Goal: Task Accomplishment & Management: Complete application form

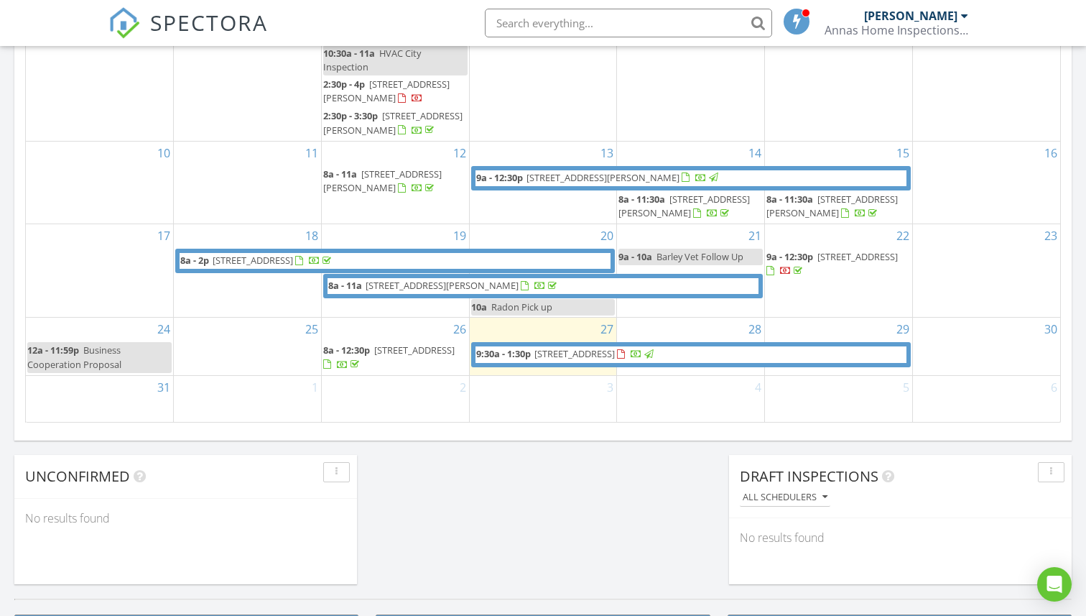
scroll to position [902, 0]
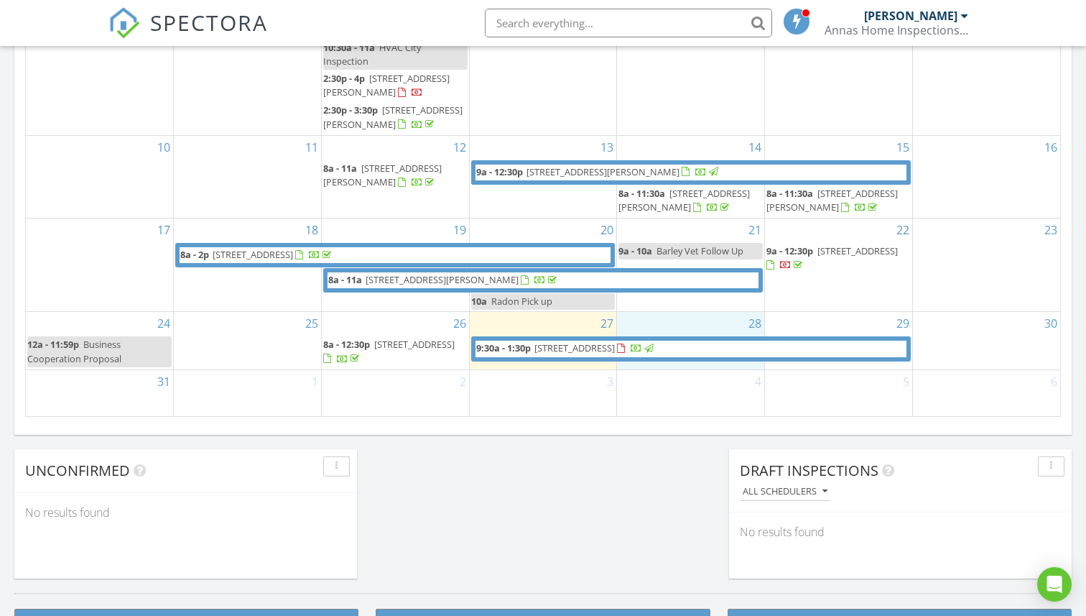
click at [662, 357] on div "28" at bounding box center [690, 340] width 147 height 57
click at [670, 300] on link "Inspection" at bounding box center [691, 298] width 74 height 23
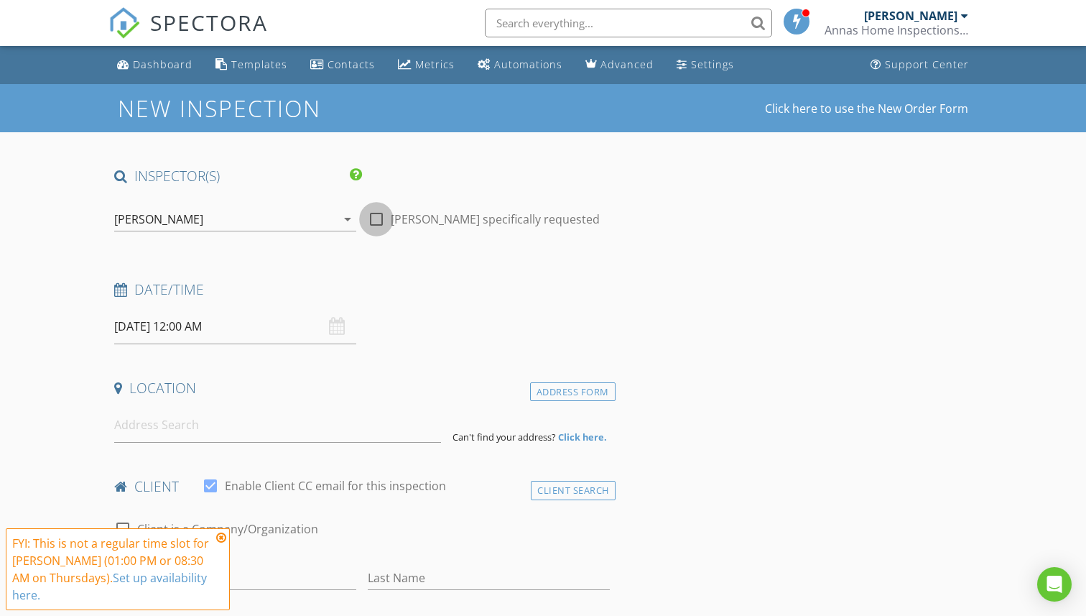
click at [378, 218] on div at bounding box center [376, 219] width 24 height 24
checkbox input "true"
click at [209, 328] on input "08/28/2025 12:00 AM" at bounding box center [235, 326] width 242 height 35
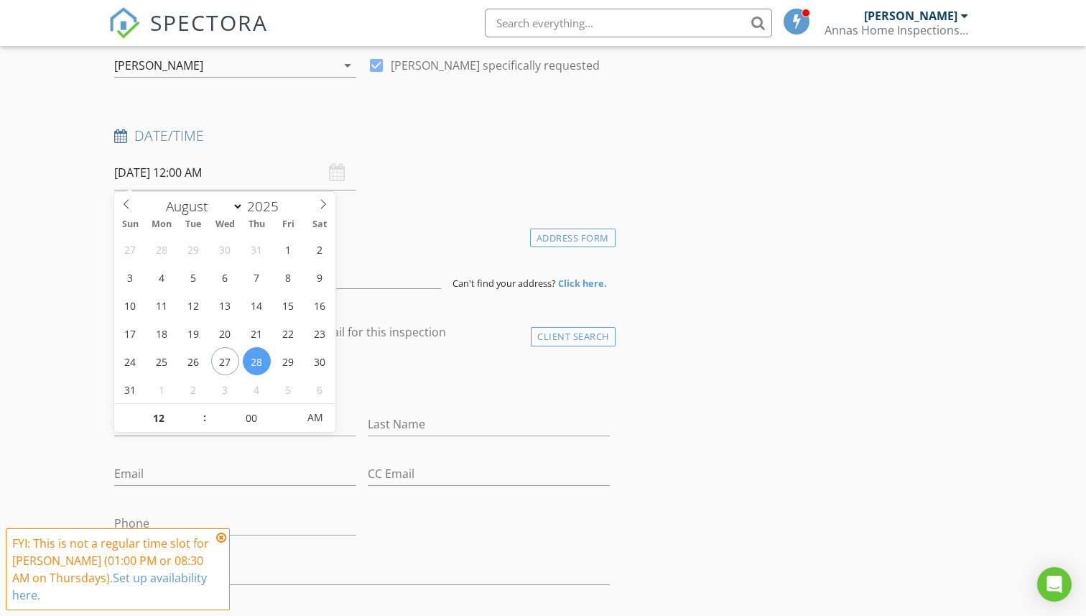
scroll to position [158, 0]
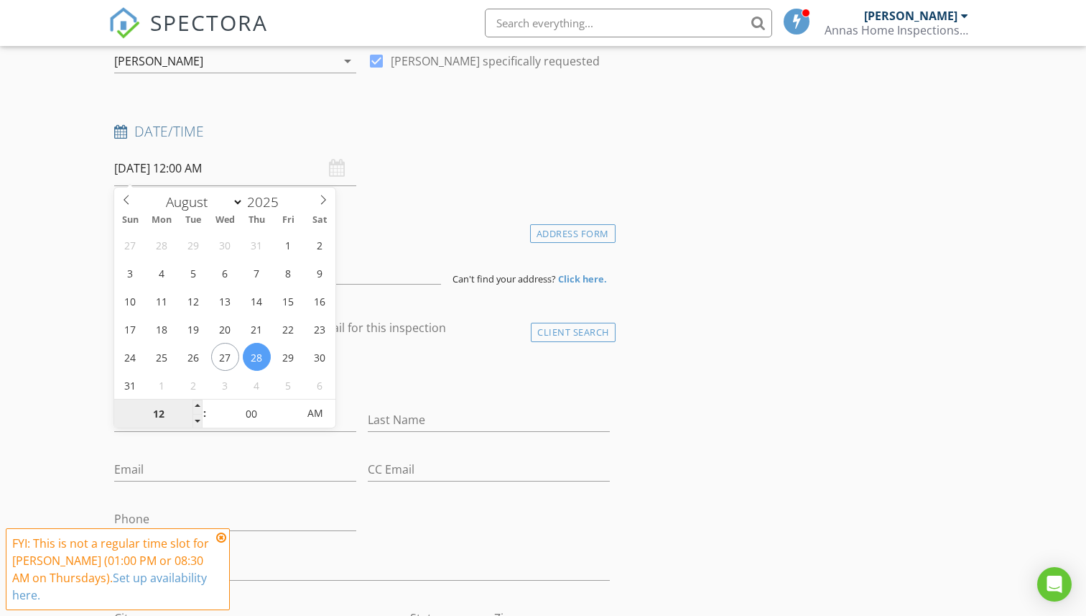
click at [158, 417] on input "12" at bounding box center [158, 413] width 88 height 29
type input "8"
type input "[DATE] 8:00 AM"
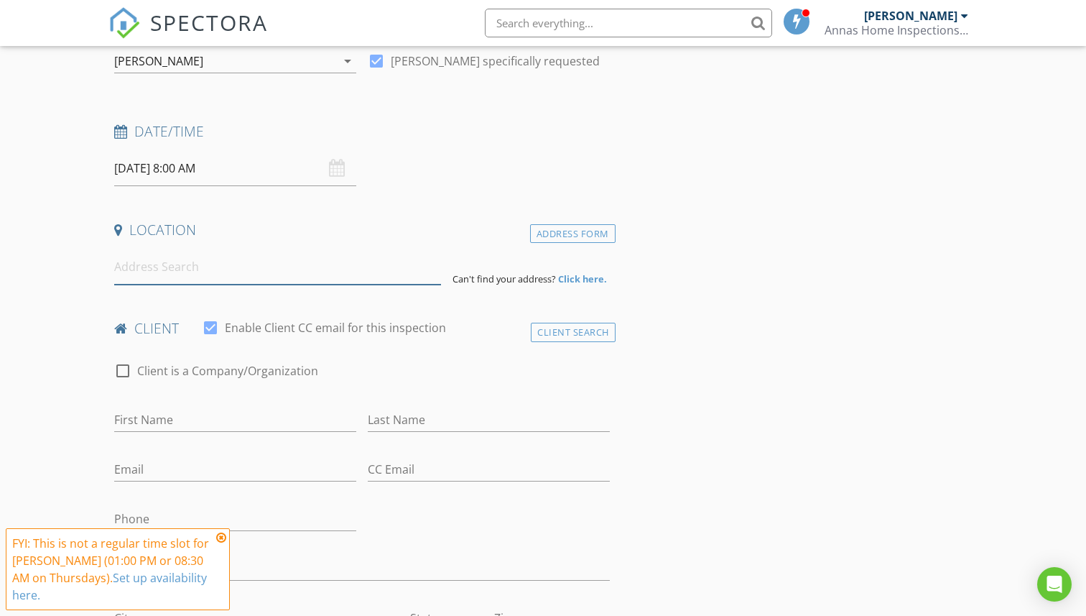
click at [150, 272] on input at bounding box center [277, 266] width 326 height 35
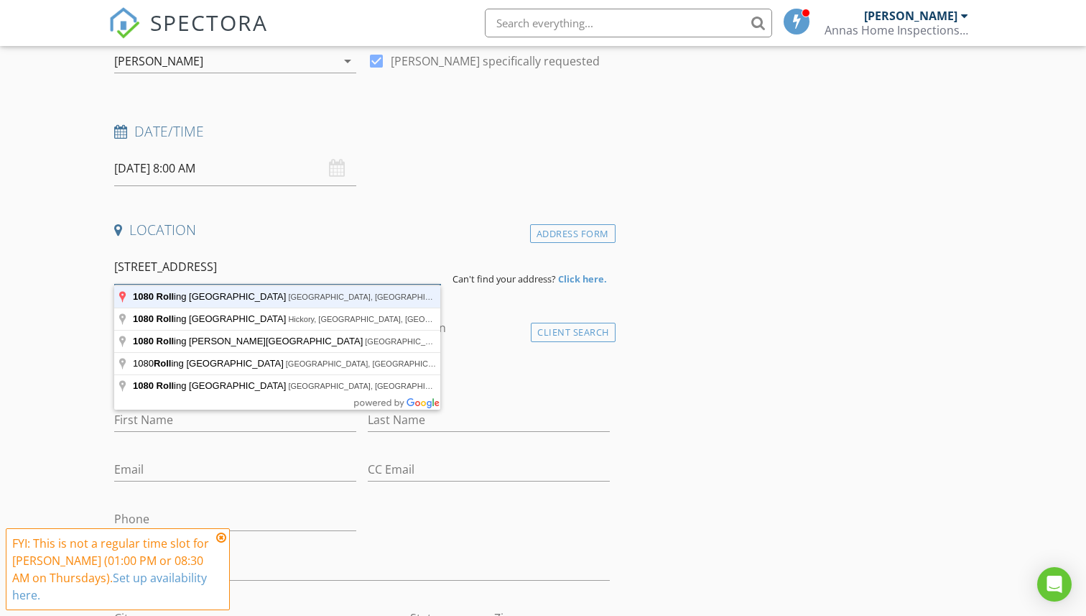
type input "1080 Rolling Green Drive, Newton, NC, USA"
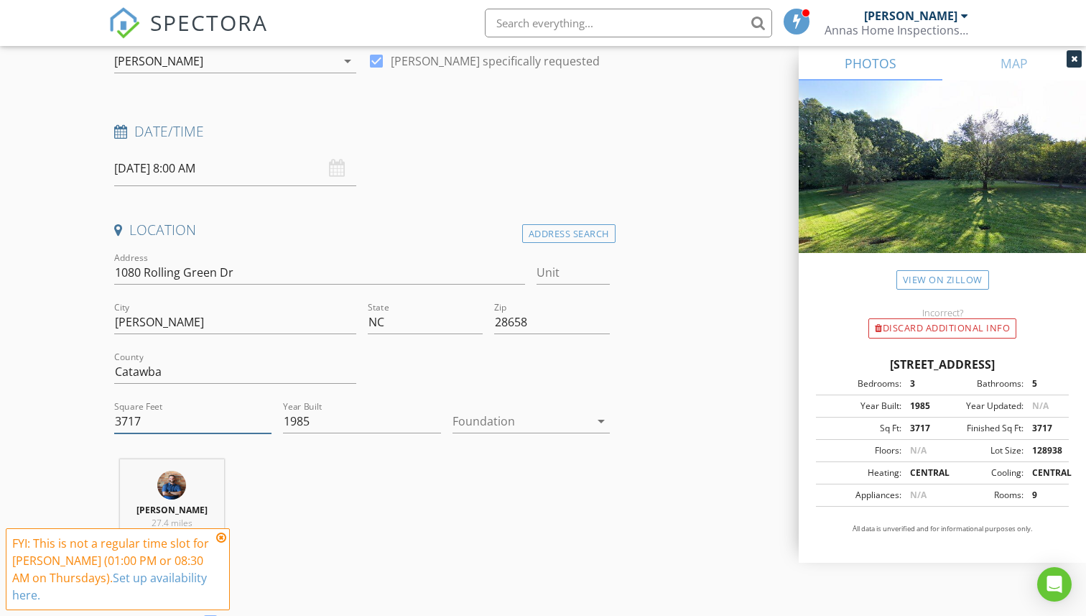
click at [147, 425] on input "3717" at bounding box center [192, 421] width 157 height 24
type input "3840"
click at [482, 426] on div at bounding box center [521, 420] width 137 height 23
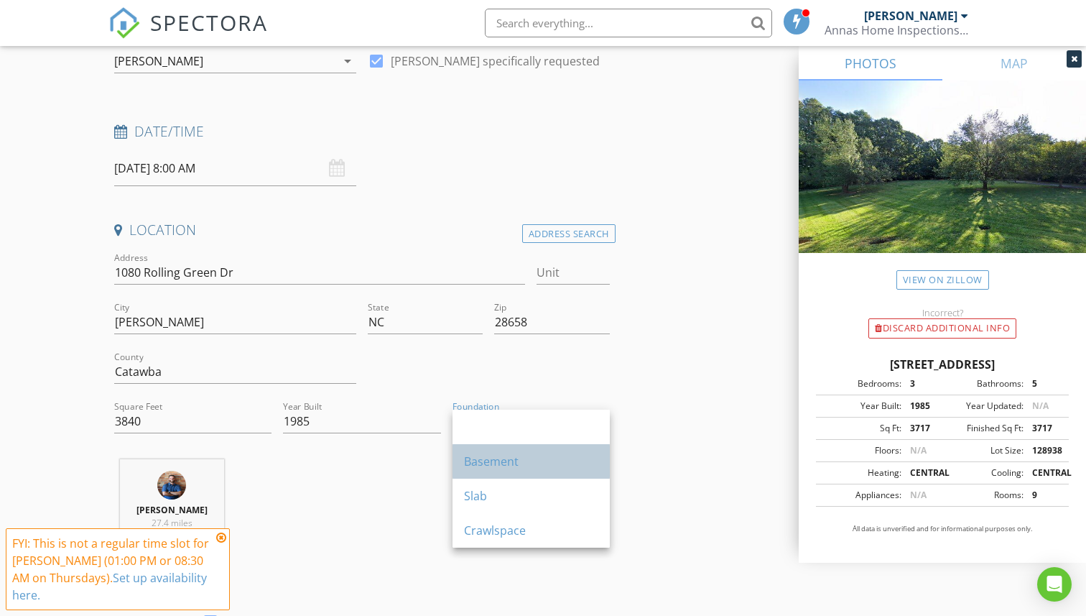
click at [486, 457] on div "Basement" at bounding box center [531, 461] width 134 height 17
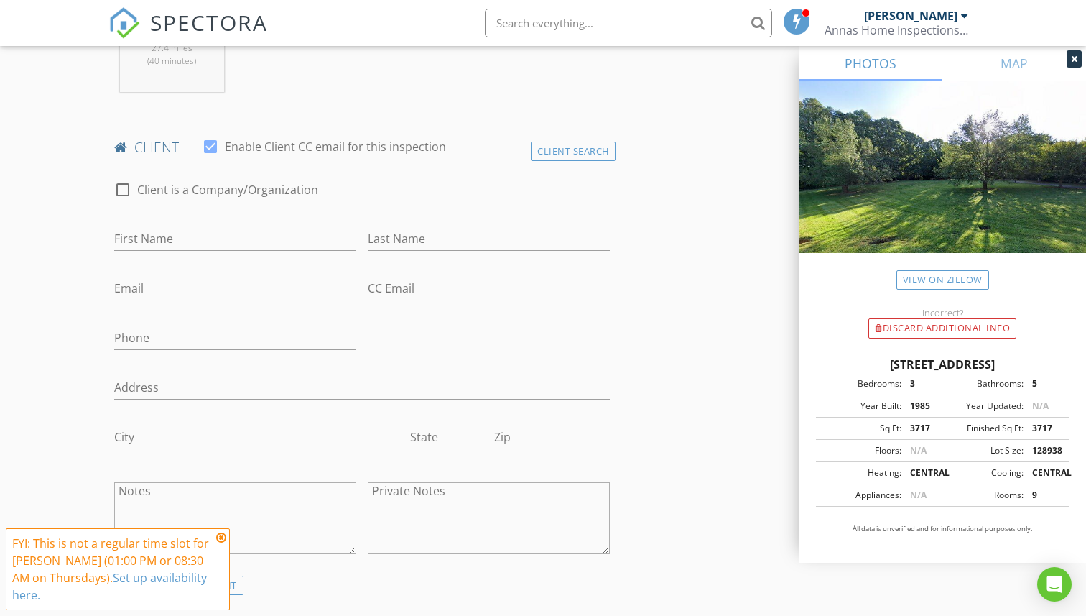
scroll to position [661, 0]
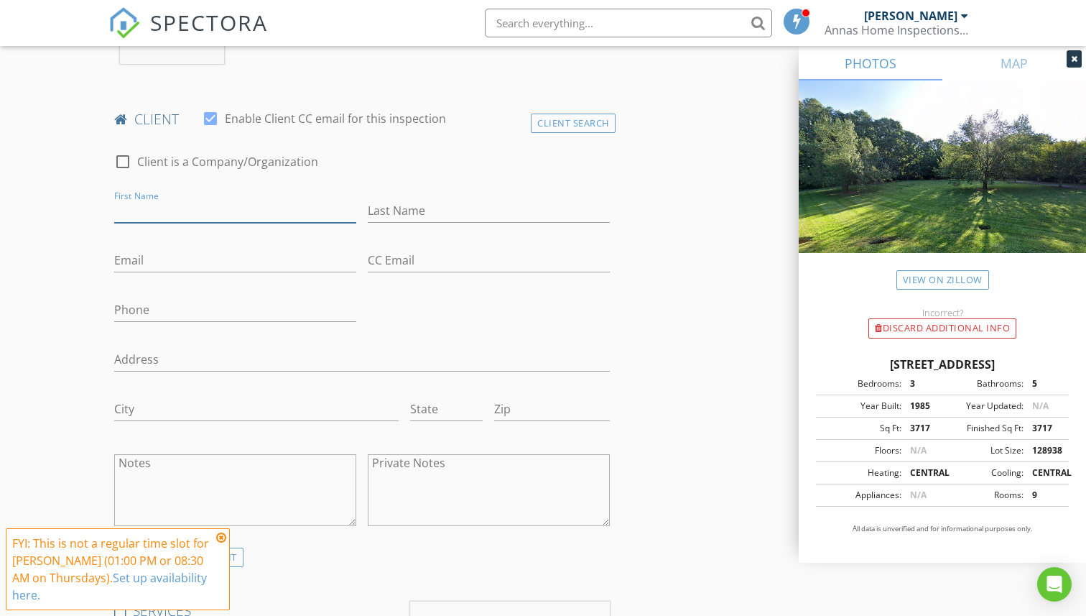
click at [206, 205] on input "First Name" at bounding box center [235, 211] width 242 height 24
type input "[PERSON_NAME]"
type input "Butts"
paste input "[EMAIL_ADDRESS][DOMAIN_NAME]"
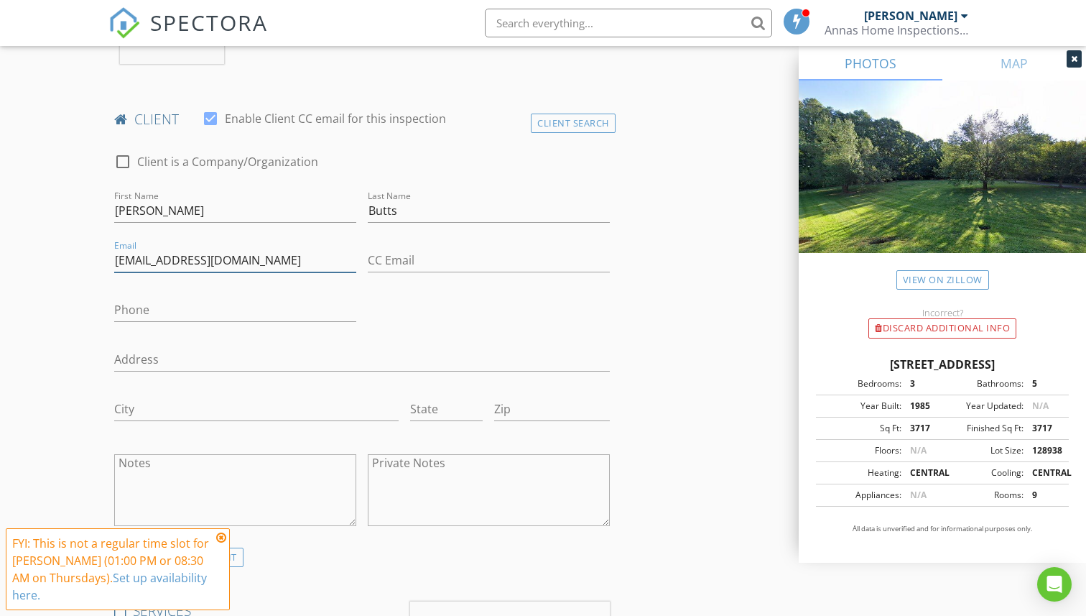
type input "[EMAIL_ADDRESS][DOMAIN_NAME]"
paste input "[PHONE_NUMBER]"
type input "[PHONE_NUMBER]"
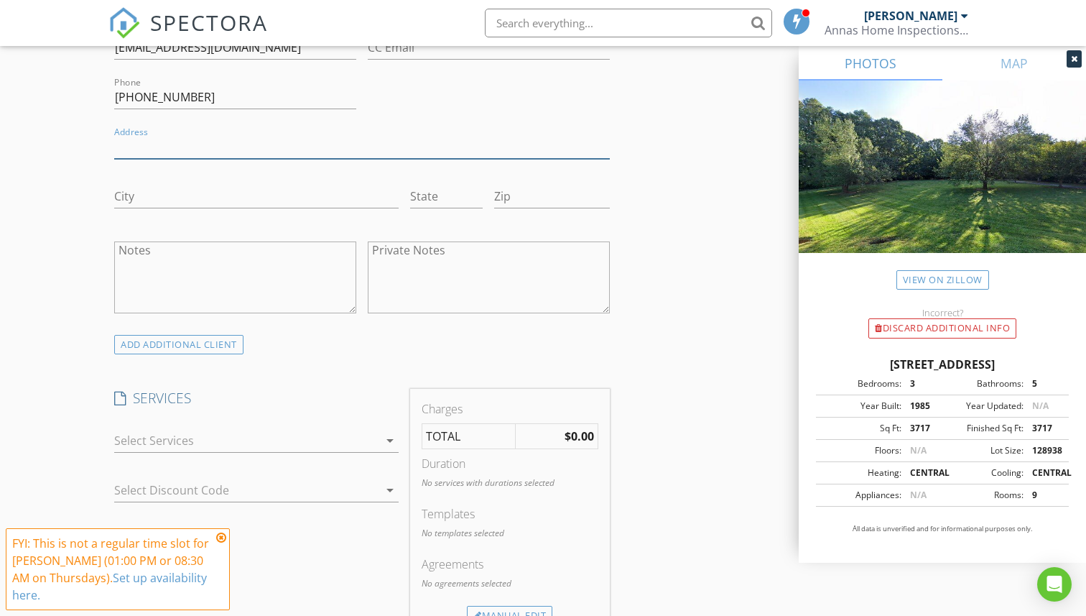
scroll to position [897, 0]
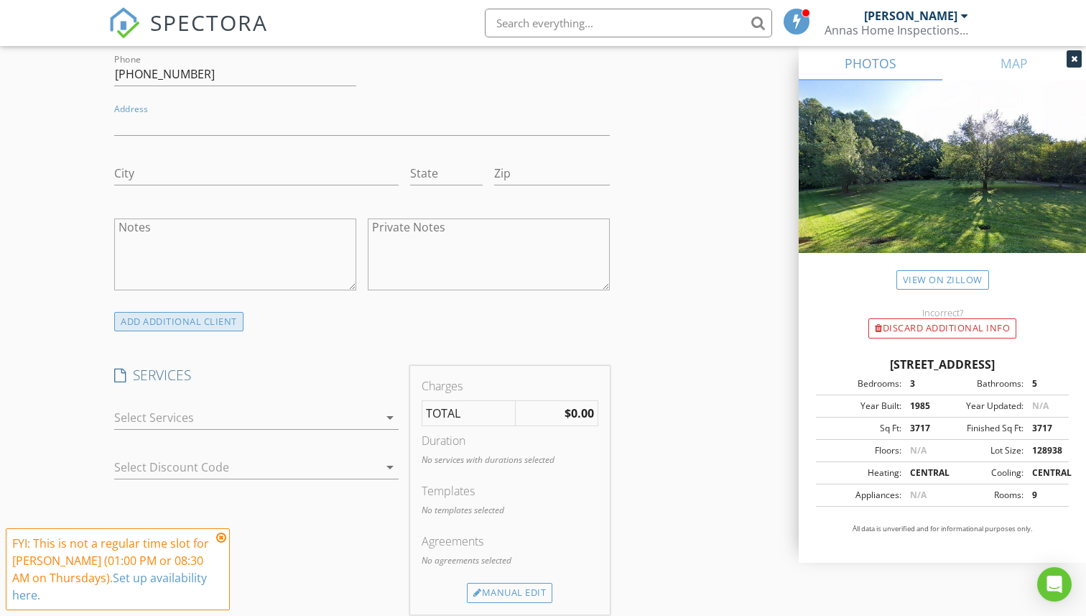
click at [190, 328] on div "ADD ADDITIONAL client" at bounding box center [178, 321] width 129 height 19
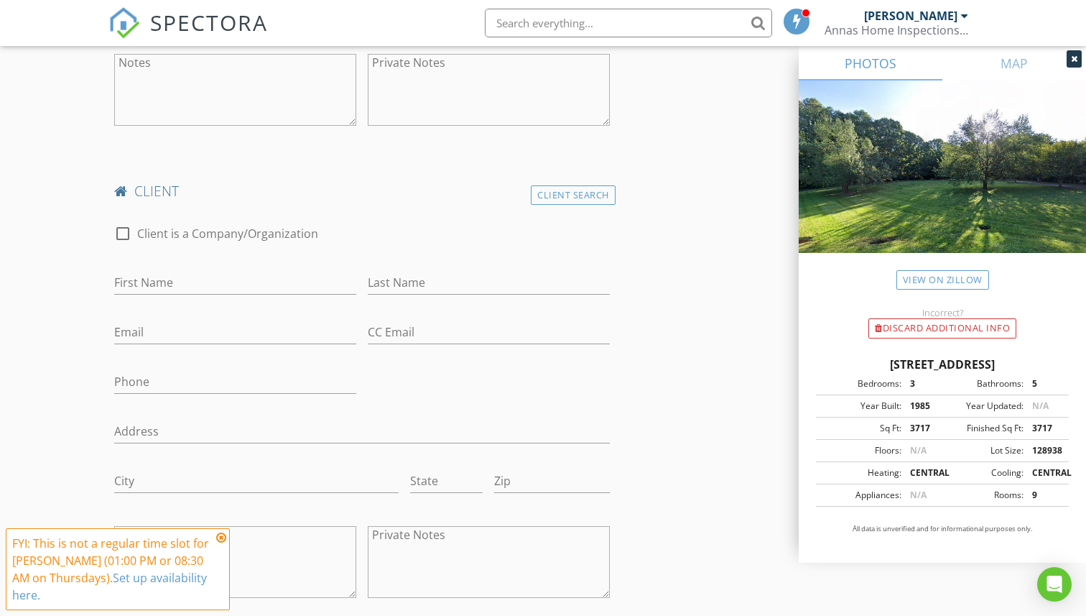
scroll to position [1069, 0]
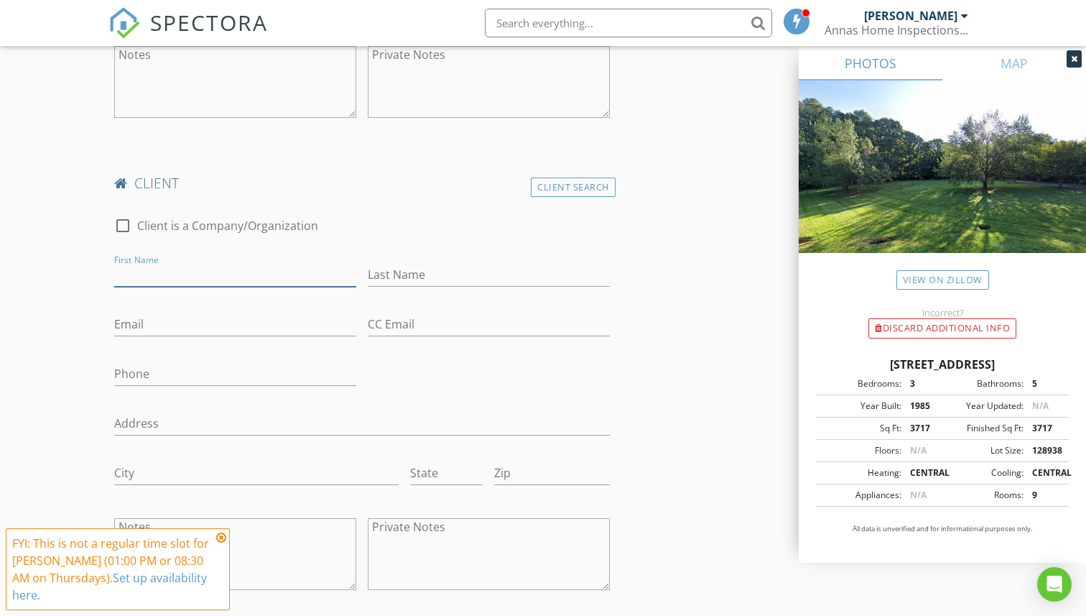
click at [253, 278] on input "First Name" at bounding box center [235, 275] width 242 height 24
type input "[PERSON_NAME]"
type input "Butts"
paste input "[EMAIL_ADDRESS][DOMAIN_NAME]"
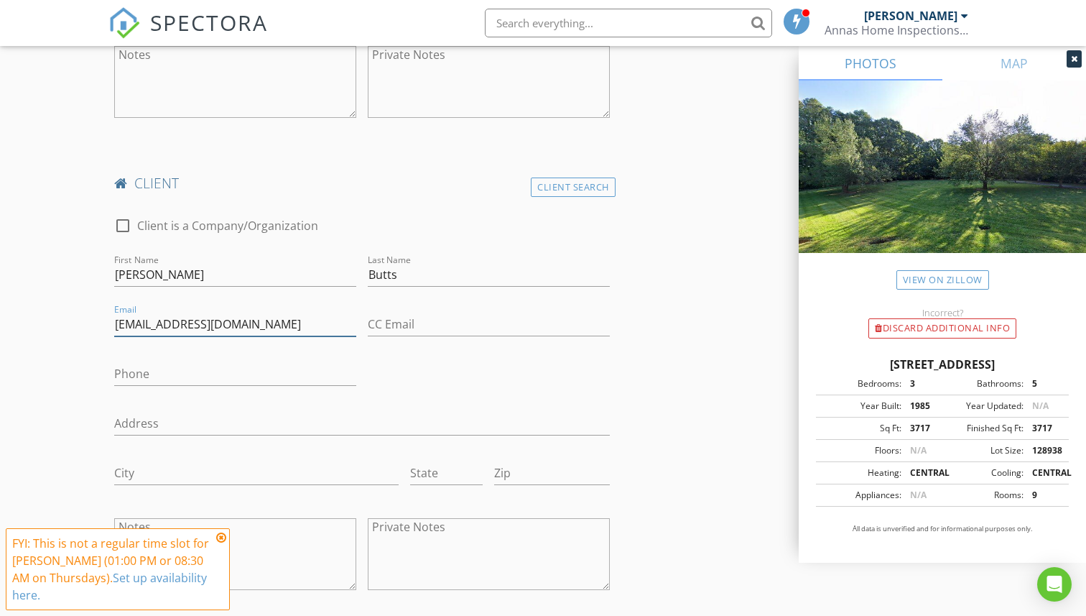
type input "[EMAIL_ADDRESS][DOMAIN_NAME]"
paste input "[PHONE_NUMBER]"
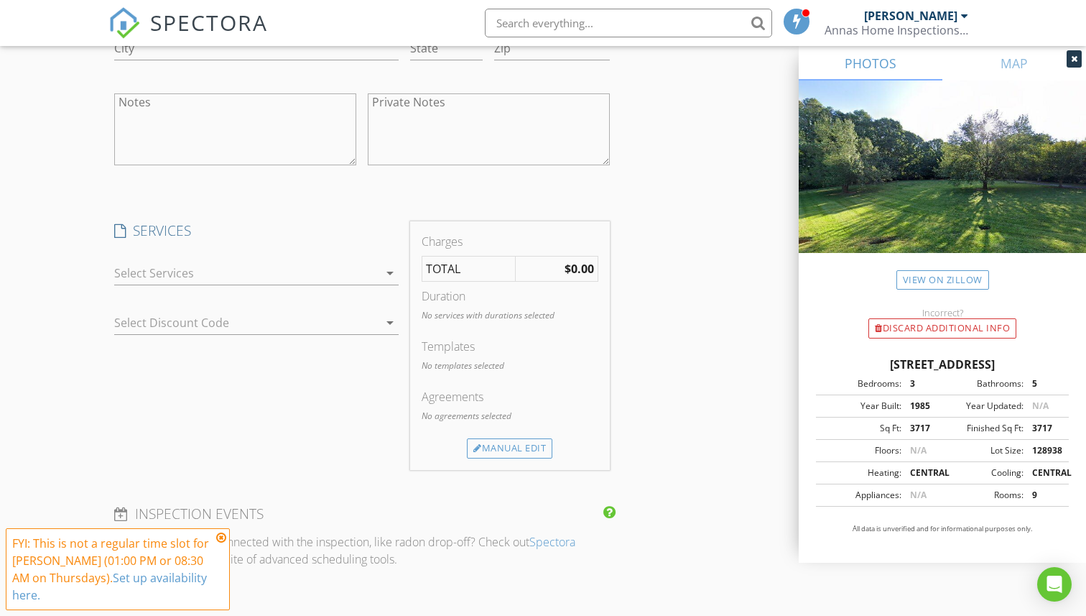
scroll to position [1497, 0]
type input "[PHONE_NUMBER]"
click at [246, 269] on div at bounding box center [246, 269] width 264 height 23
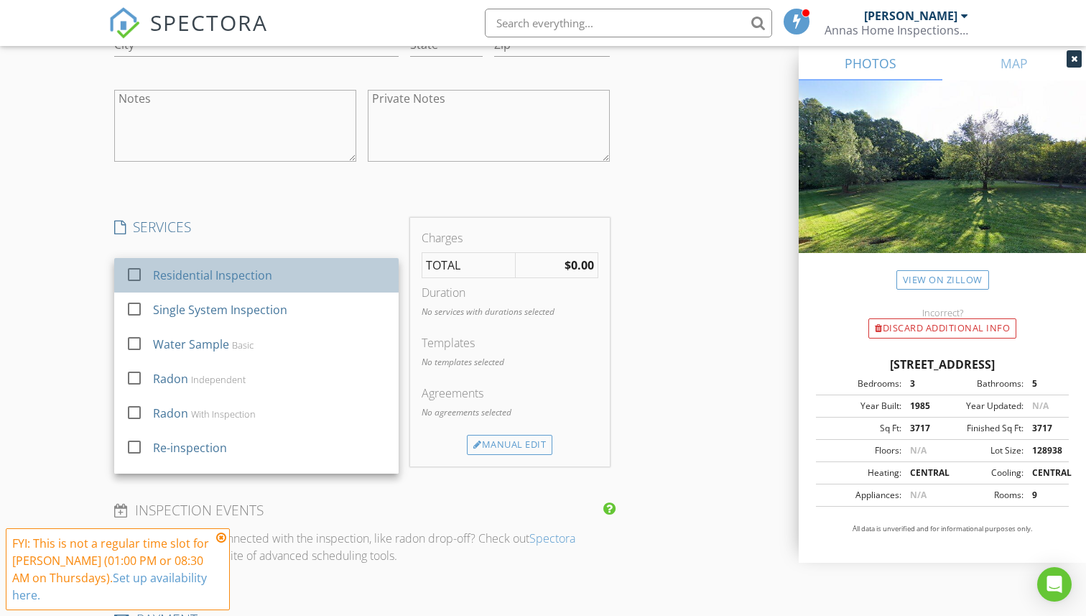
click at [244, 275] on div "Residential Inspection" at bounding box center [213, 275] width 119 height 17
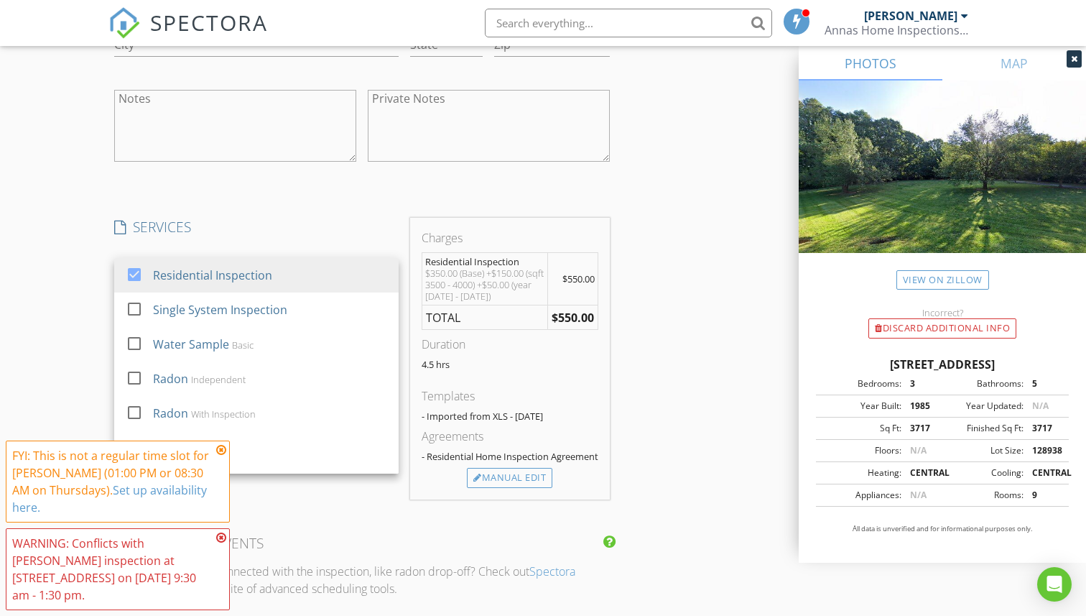
click at [221, 452] on icon at bounding box center [221, 449] width 10 height 11
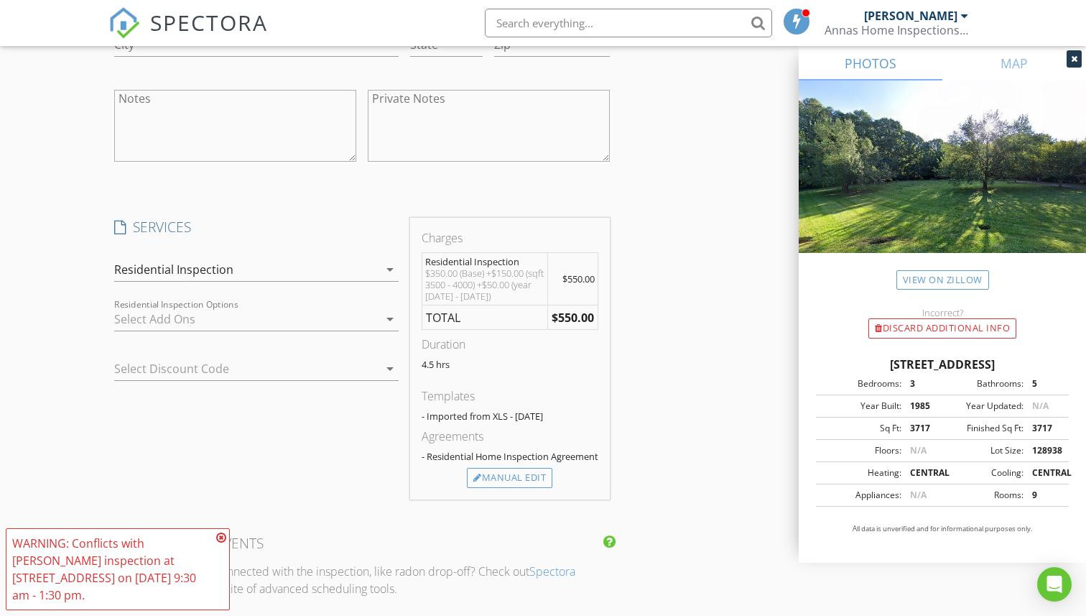
click at [221, 538] on icon at bounding box center [221, 537] width 10 height 11
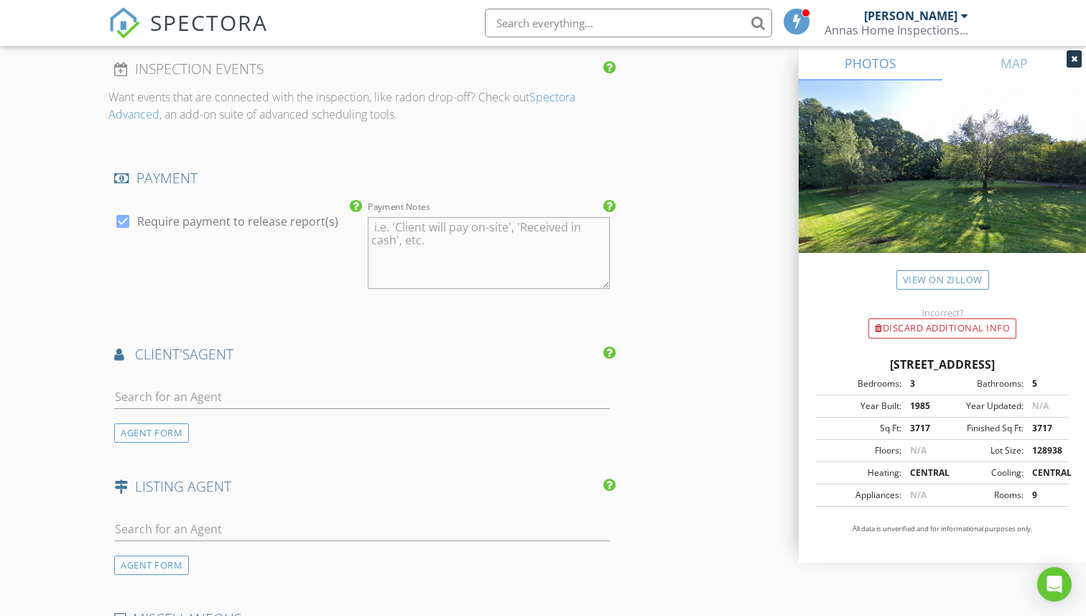
scroll to position [1975, 0]
click at [214, 416] on div at bounding box center [362, 400] width 496 height 38
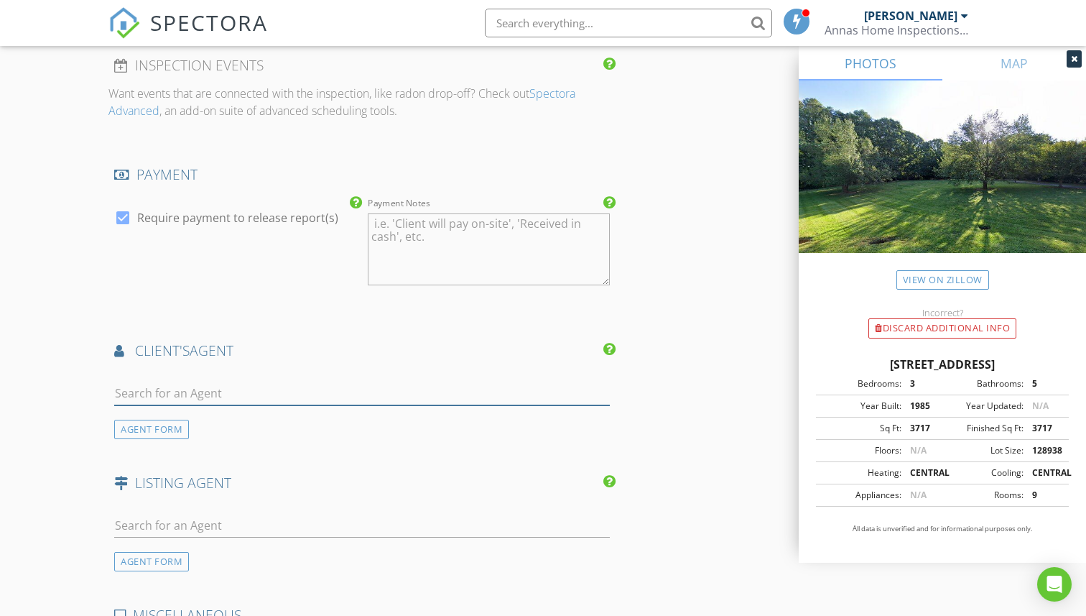
click at [214, 405] on input "text" at bounding box center [362, 393] width 496 height 24
type input "dav"
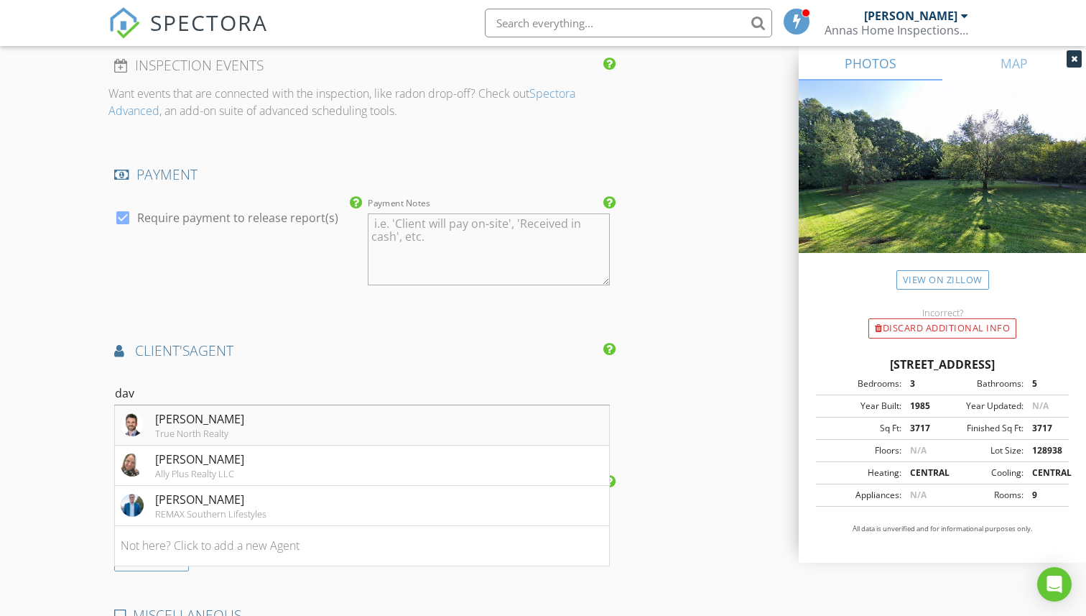
click at [172, 427] on div "[PERSON_NAME]" at bounding box center [199, 418] width 89 height 17
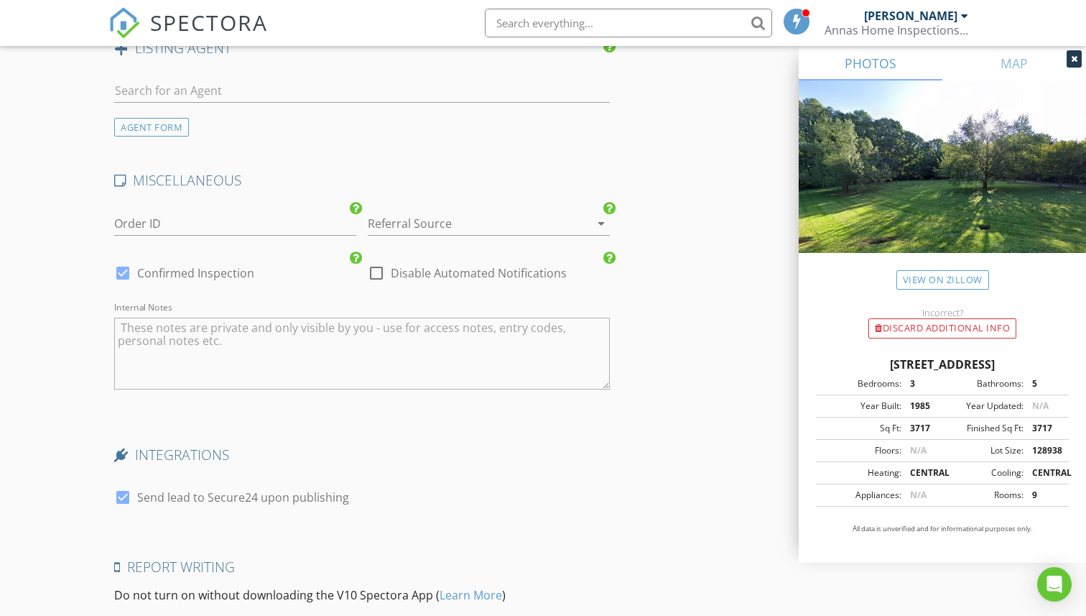
scroll to position [2838, 0]
click at [412, 232] on div at bounding box center [469, 221] width 202 height 23
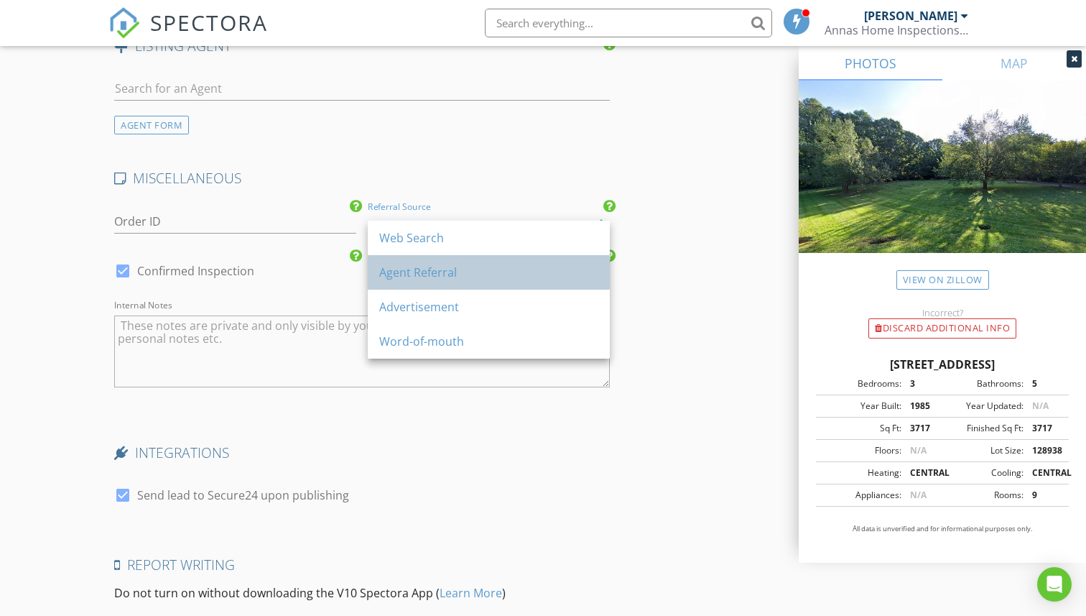
click at [401, 268] on div "Agent Referral" at bounding box center [488, 272] width 219 height 17
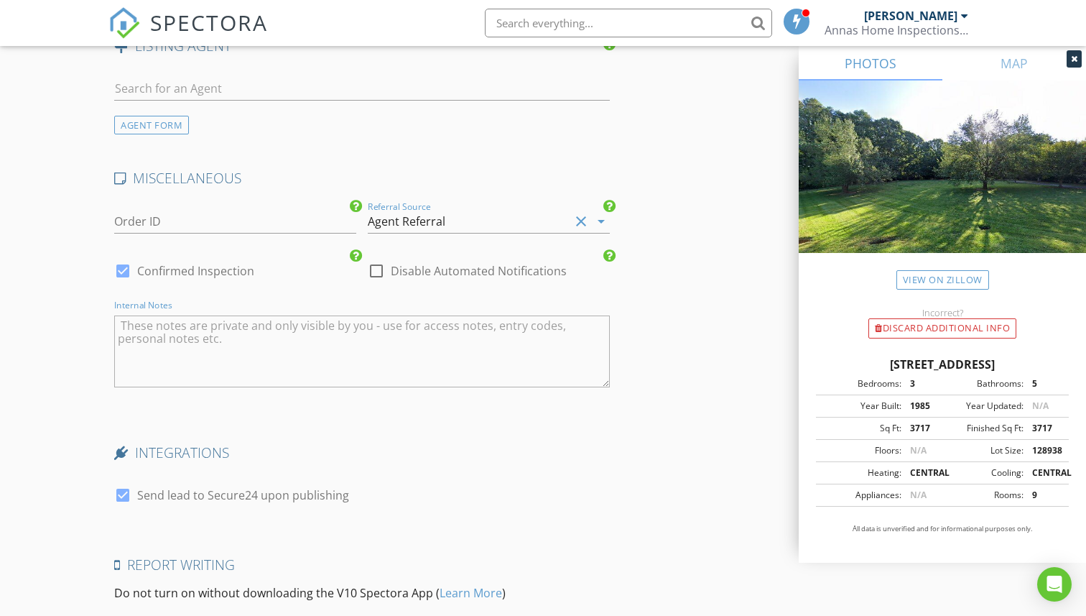
click at [302, 337] on textarea "Internal Notes" at bounding box center [362, 351] width 496 height 72
type textarea "1908 - front door"
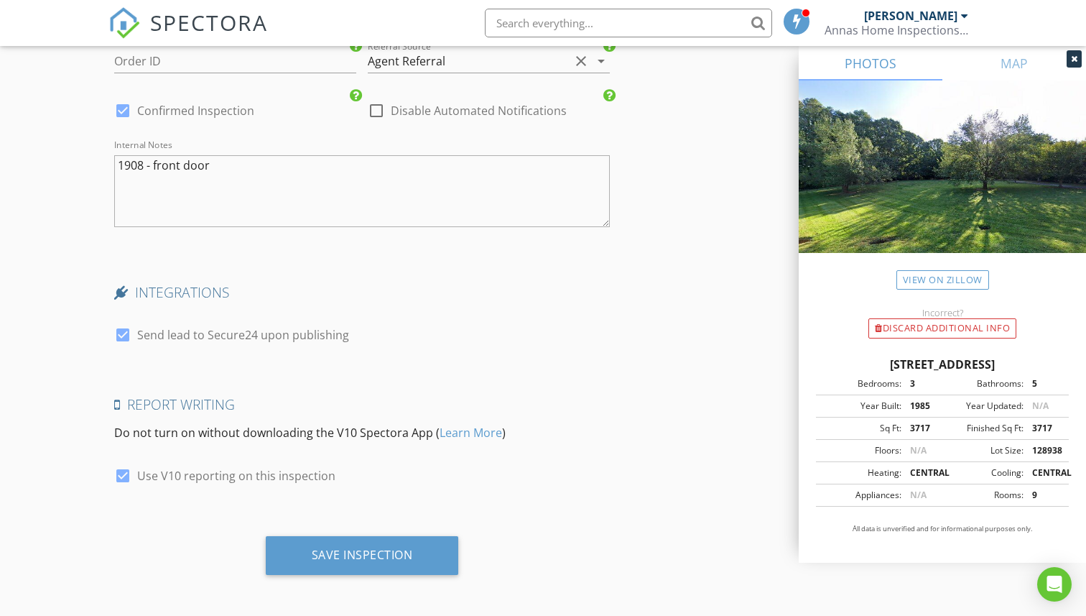
scroll to position [3013, 0]
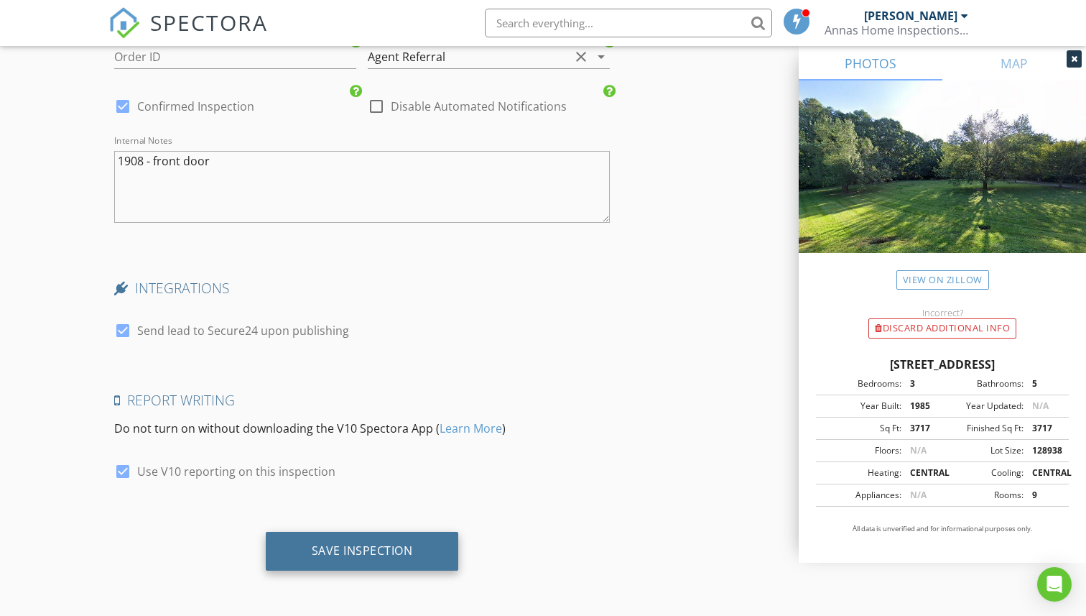
click at [372, 553] on div "Save Inspection" at bounding box center [362, 550] width 101 height 14
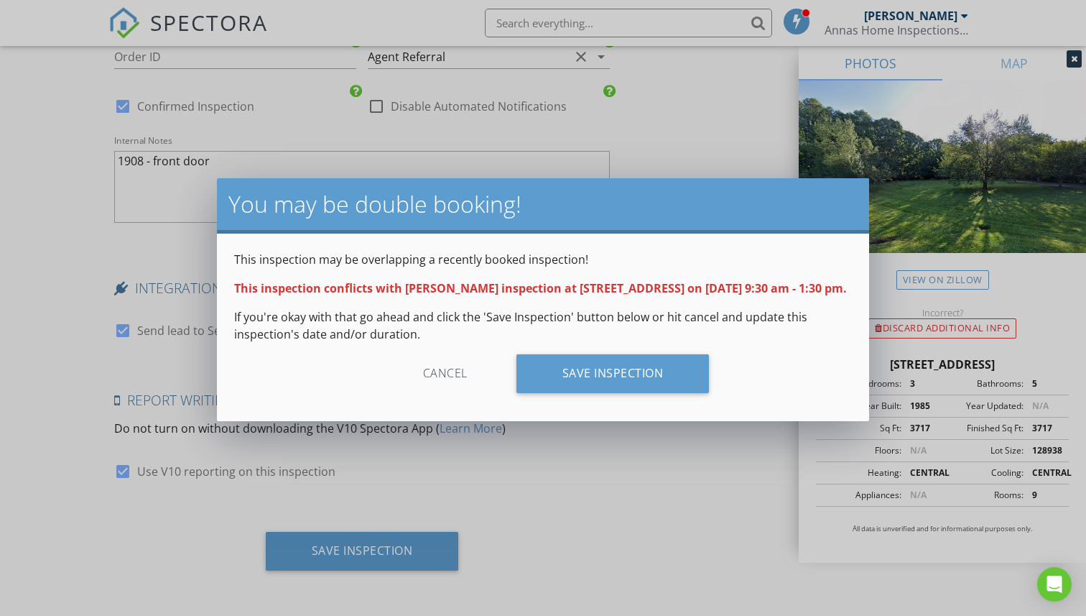
click at [634, 368] on div "This inspection may be overlapping a recently booked inspection! This inspectio…" at bounding box center [543, 326] width 652 height 187
click at [631, 376] on div "Save Inspection" at bounding box center [613, 373] width 193 height 39
